Goal: Submit feedback/report problem

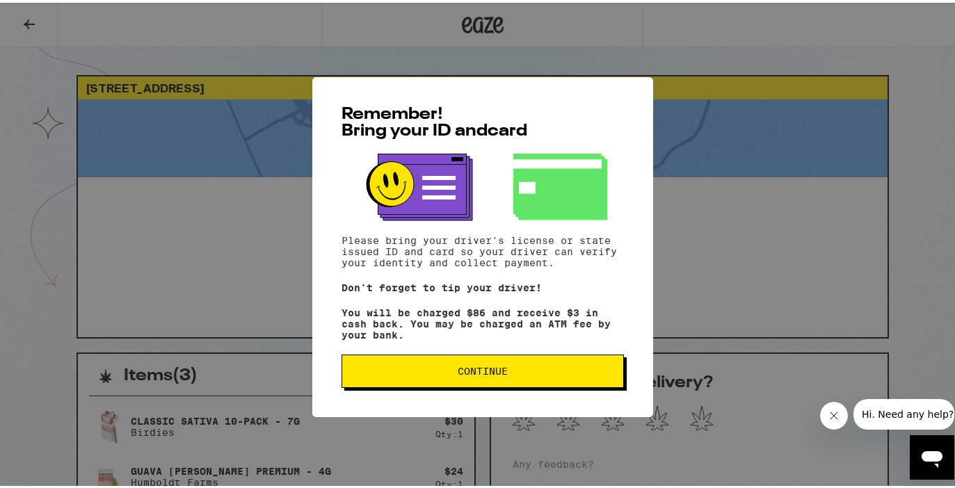
click at [490, 369] on span "Continue" at bounding box center [483, 369] width 50 height 10
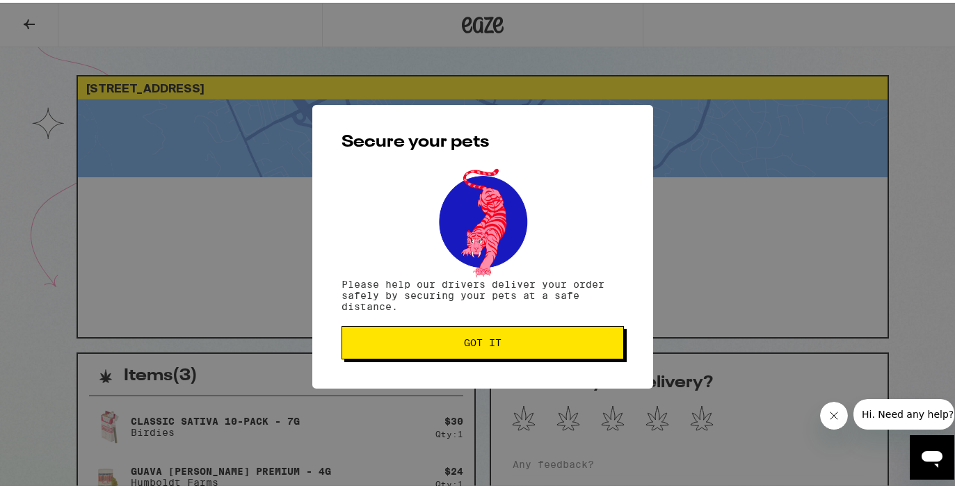
click at [485, 335] on span "Got it" at bounding box center [483, 340] width 38 height 10
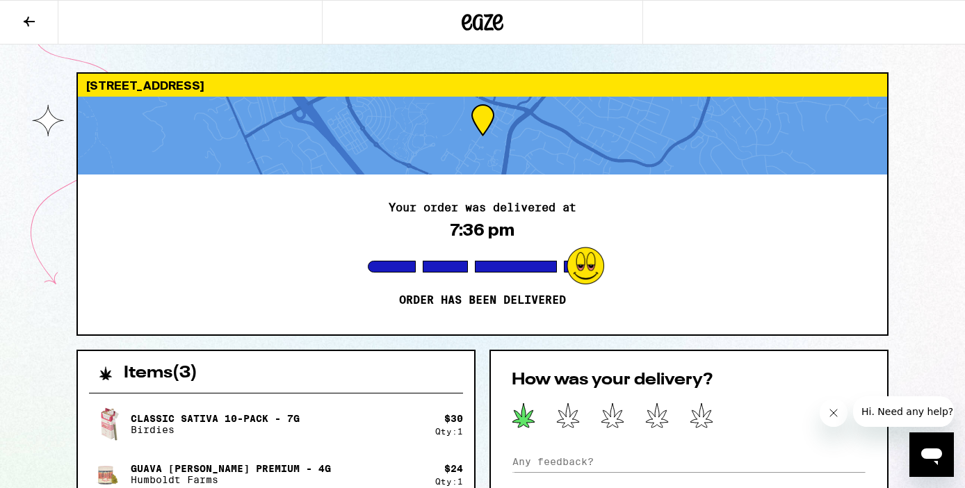
click at [524, 419] on icon at bounding box center [523, 415] width 22 height 24
click at [544, 460] on input at bounding box center [689, 461] width 355 height 21
click at [606, 462] on input at bounding box center [689, 461] width 355 height 21
click at [526, 465] on input at bounding box center [689, 461] width 355 height 21
type input "Driver was a bozo. AND, never offered me my change."
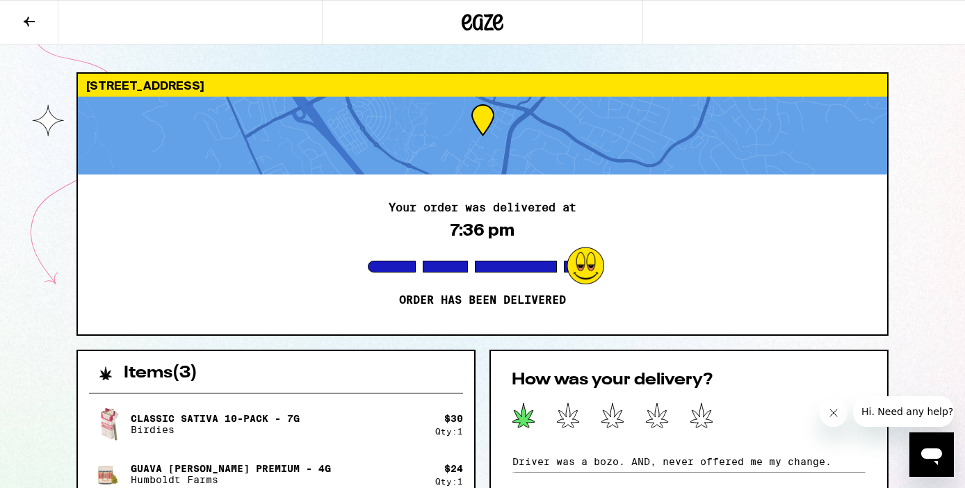
click at [833, 412] on icon "Close message from company" at bounding box center [833, 412] width 11 height 11
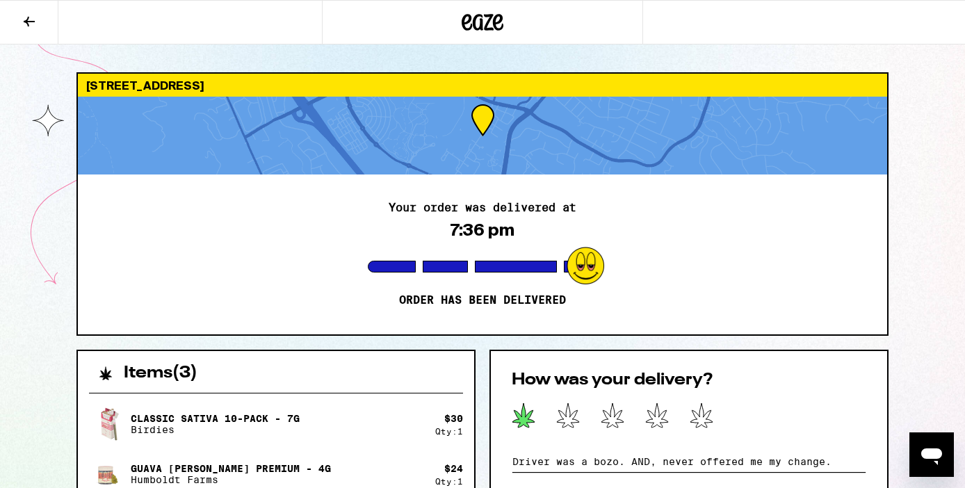
click at [845, 459] on input "Driver was a bozo. AND, never offered me my change." at bounding box center [689, 461] width 355 height 21
